Goal: Transaction & Acquisition: Obtain resource

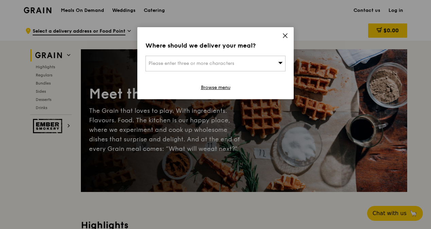
click at [281, 62] on icon at bounding box center [280, 63] width 4 height 2
click at [285, 36] on icon at bounding box center [285, 36] width 4 height 4
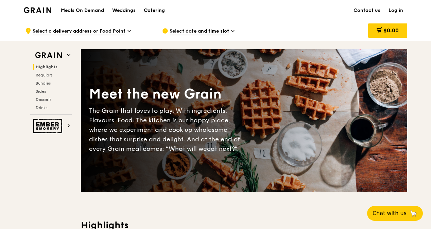
click at [155, 10] on div "Catering" at bounding box center [154, 10] width 21 height 20
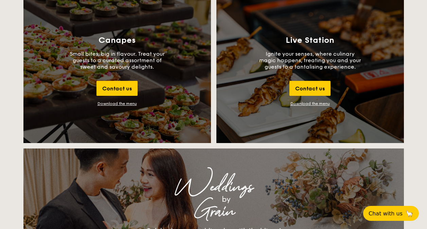
scroll to position [747, 0]
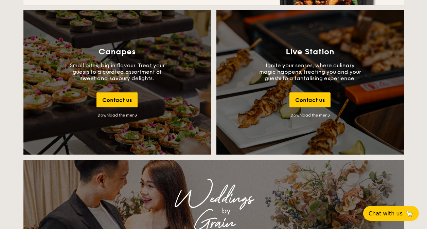
click at [304, 114] on link "Download the menu" at bounding box center [309, 115] width 39 height 5
